Goal: Information Seeking & Learning: Learn about a topic

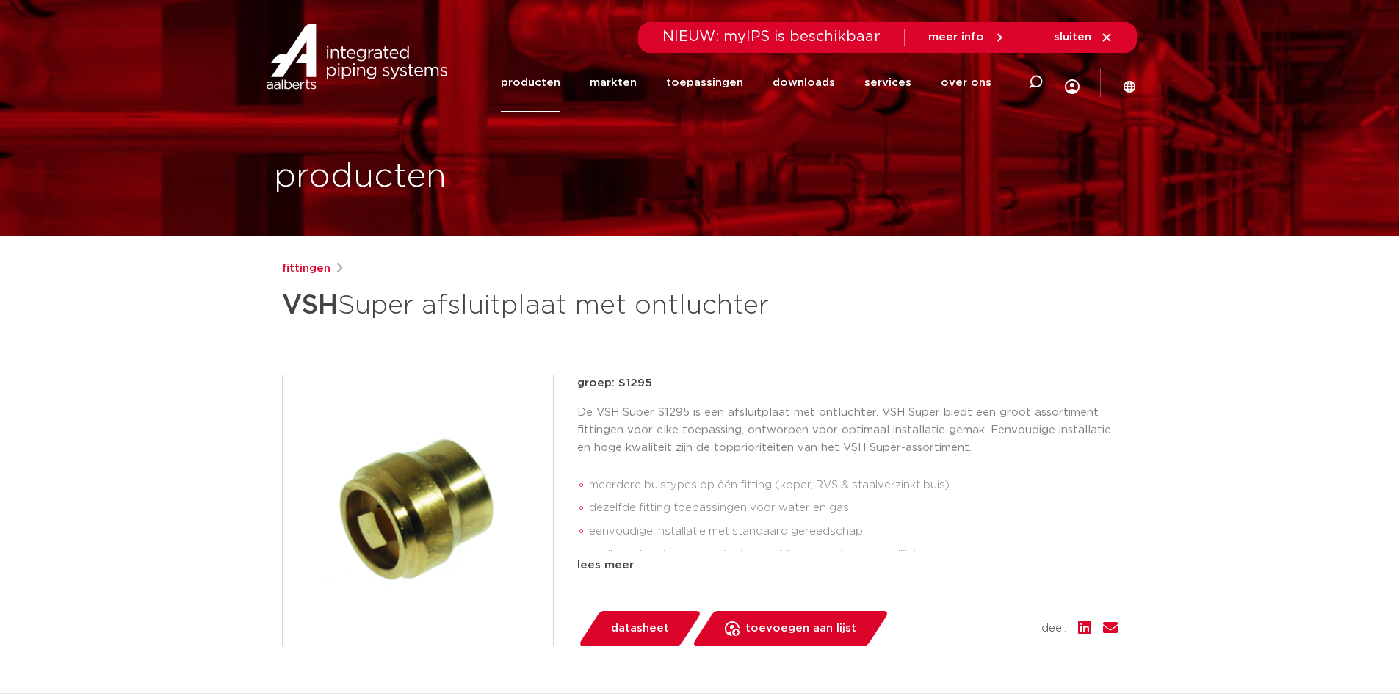
click at [538, 88] on link "producten" at bounding box center [530, 82] width 59 height 59
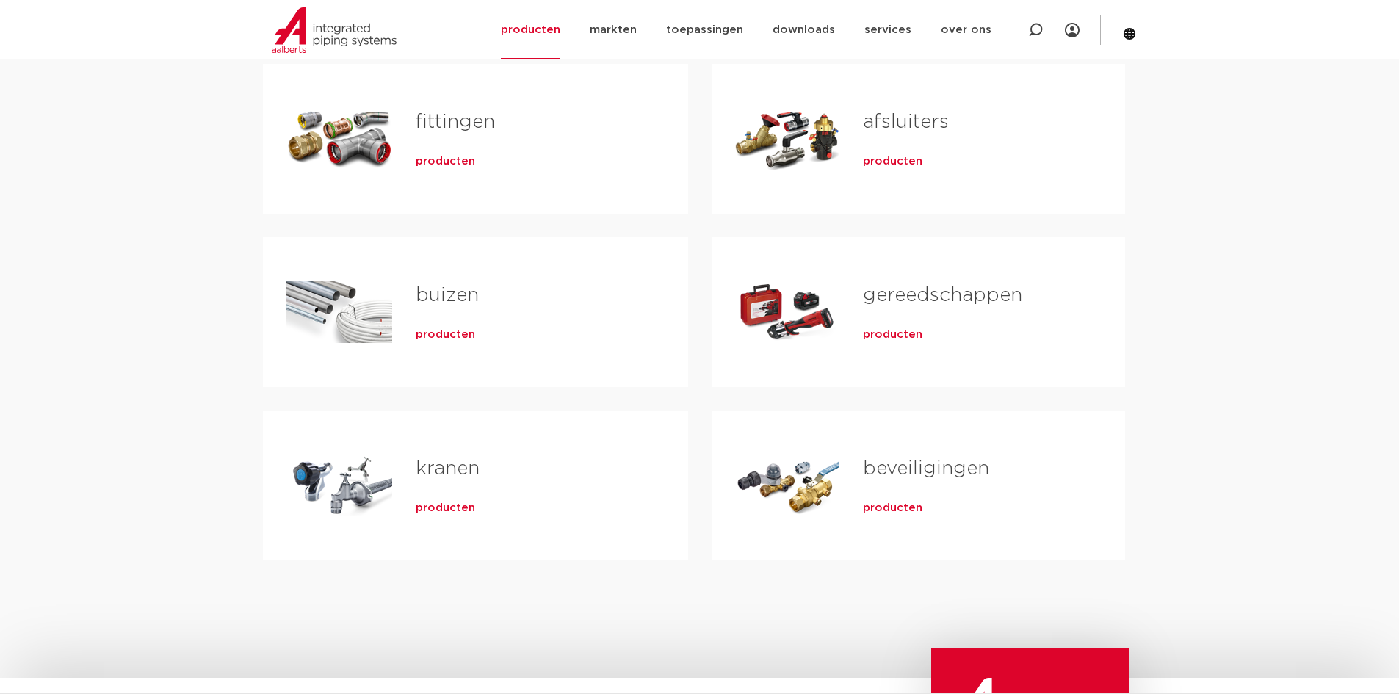
scroll to position [147, 0]
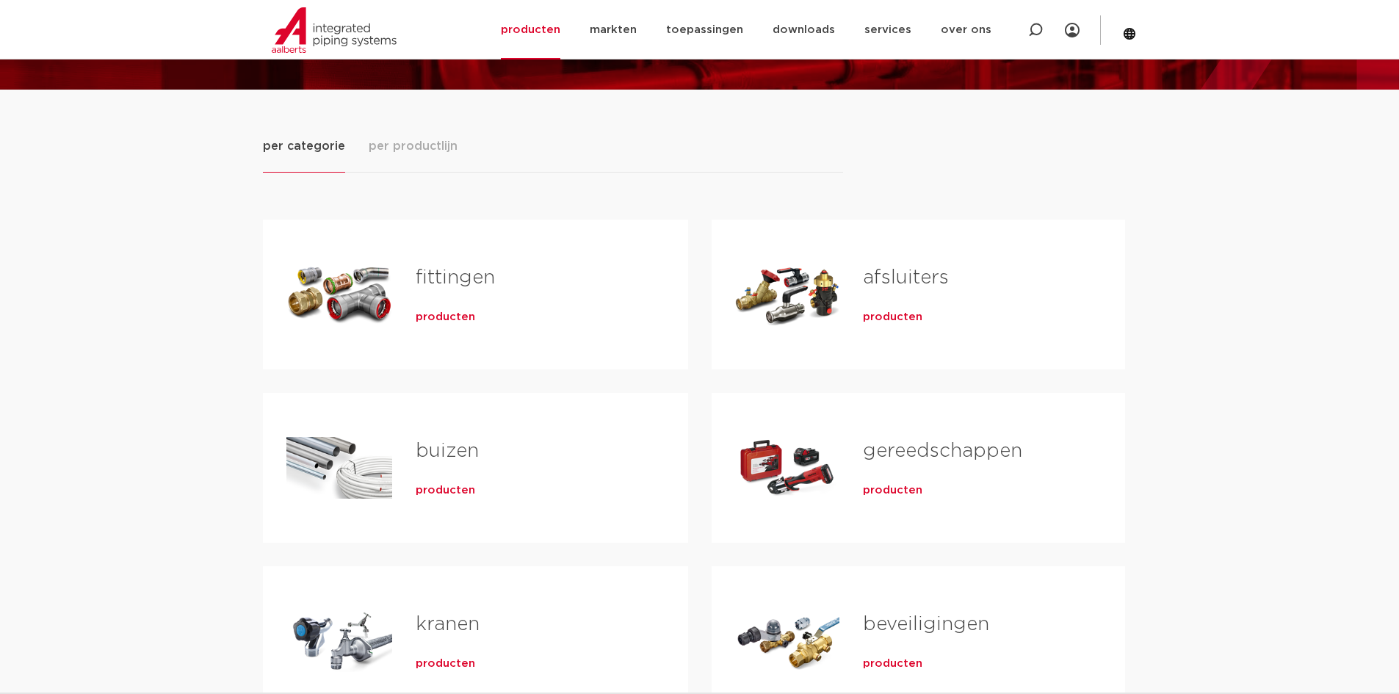
click at [874, 281] on link "afsluiters" at bounding box center [906, 277] width 86 height 19
